Goal: Task Accomplishment & Management: Understand process/instructions

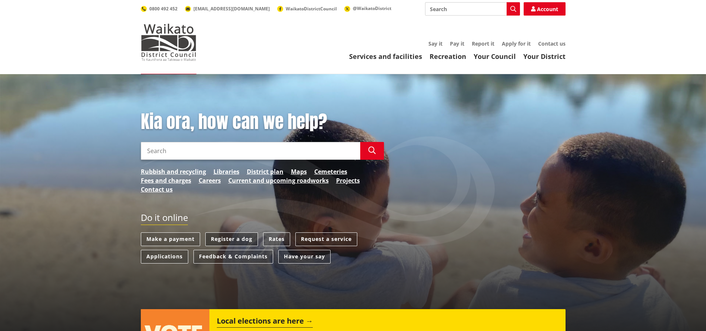
click at [244, 234] on link "Register a dog" at bounding box center [231, 239] width 53 height 14
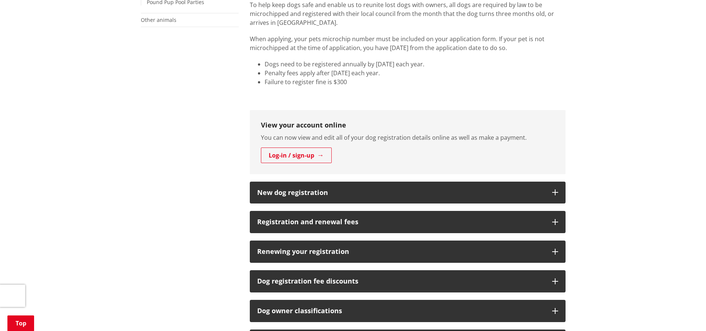
scroll to position [295, 0]
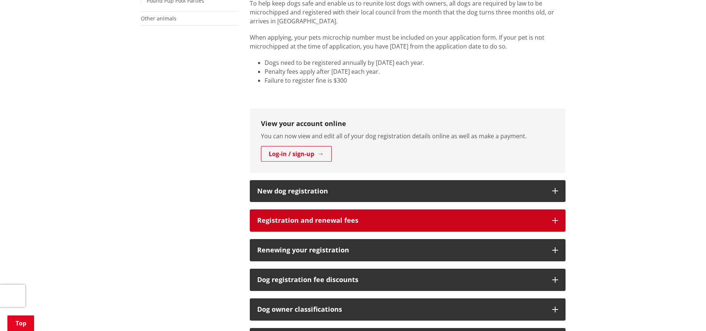
click at [481, 222] on h3 "Registration and renewal fees" at bounding box center [401, 220] width 288 height 7
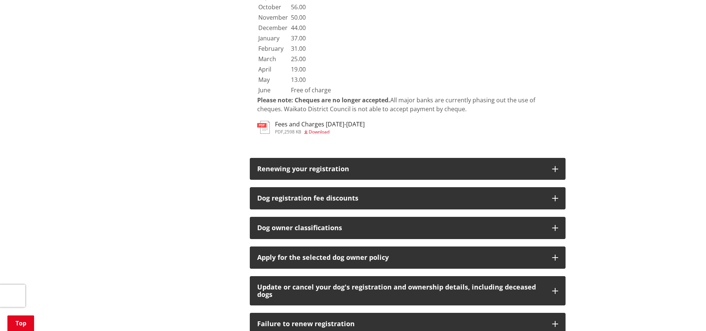
scroll to position [1458, 0]
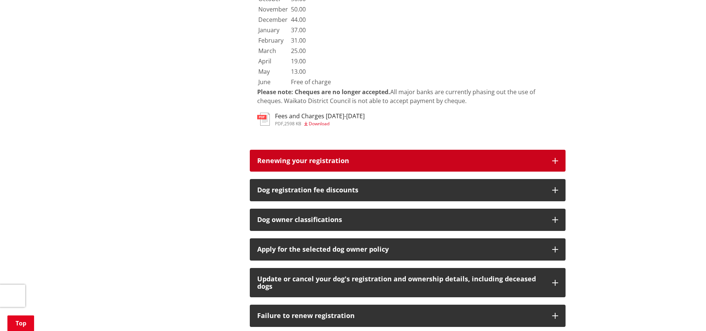
click at [474, 150] on button "Renewing your registration" at bounding box center [408, 161] width 316 height 22
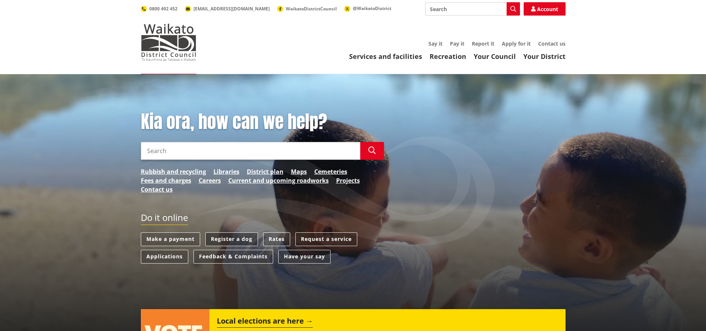
click at [230, 236] on link "Register a dog" at bounding box center [231, 239] width 53 height 14
